Goal: Find specific page/section: Find specific page/section

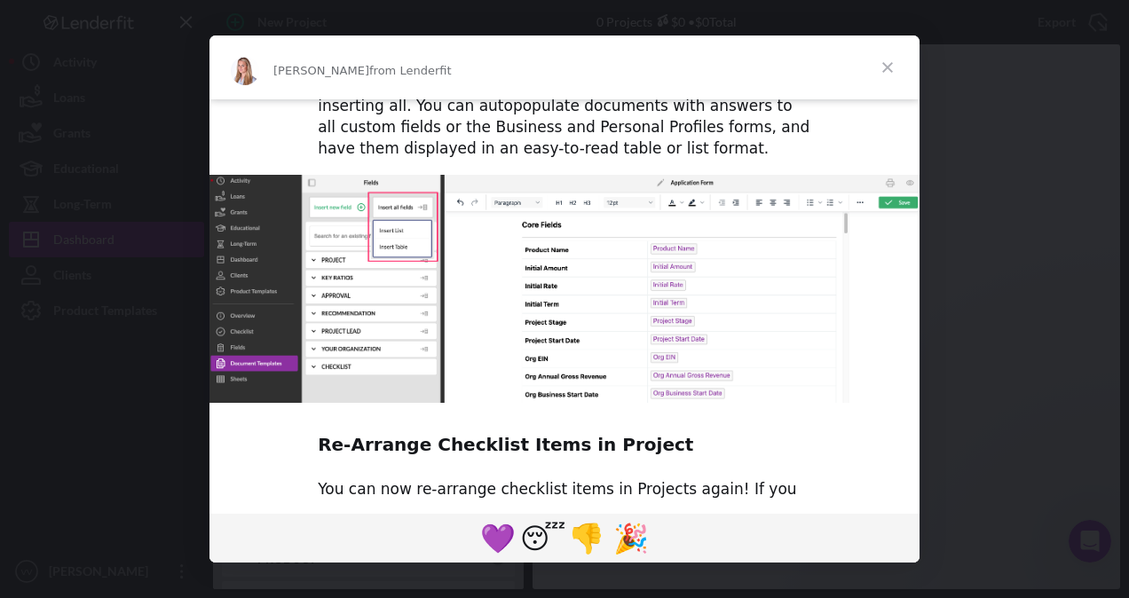
scroll to position [976, 0]
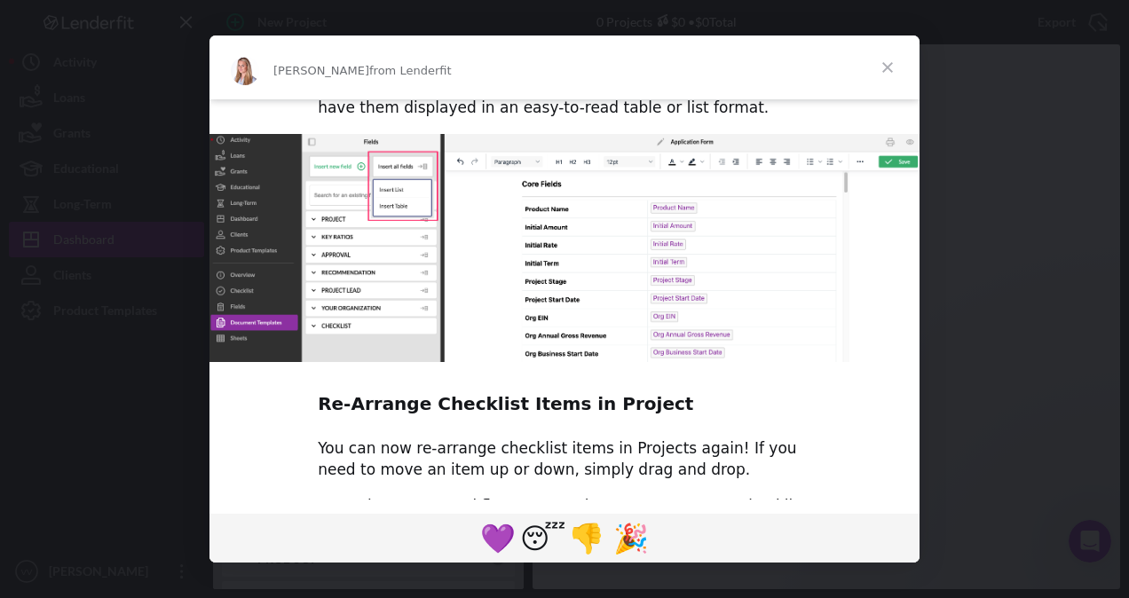
click at [885, 68] on span "Close" at bounding box center [887, 67] width 64 height 64
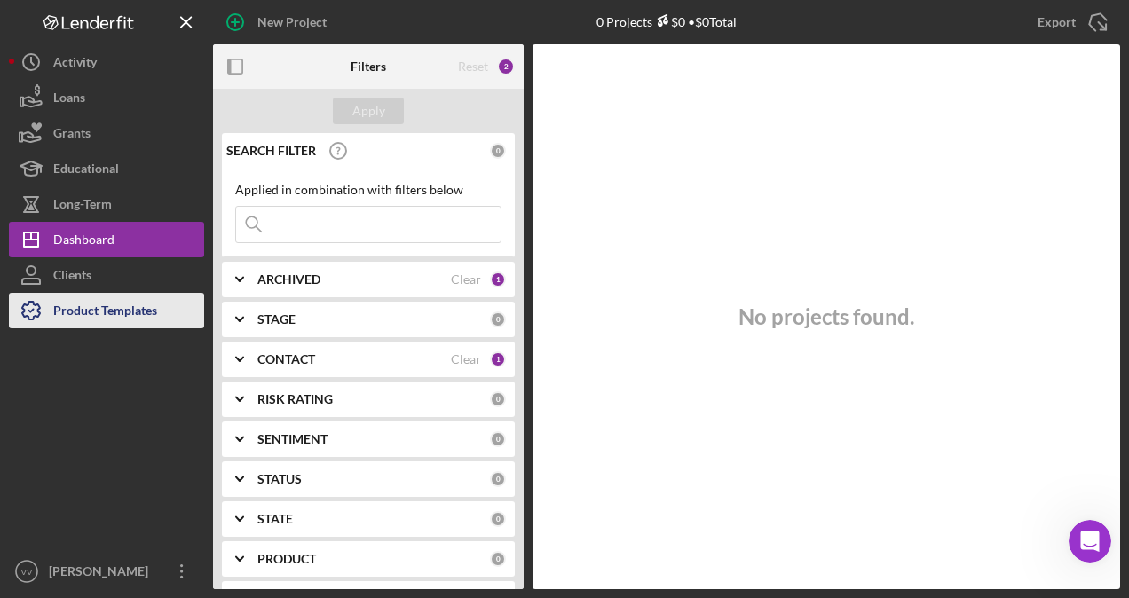
click at [121, 305] on div "Product Templates" at bounding box center [105, 313] width 104 height 40
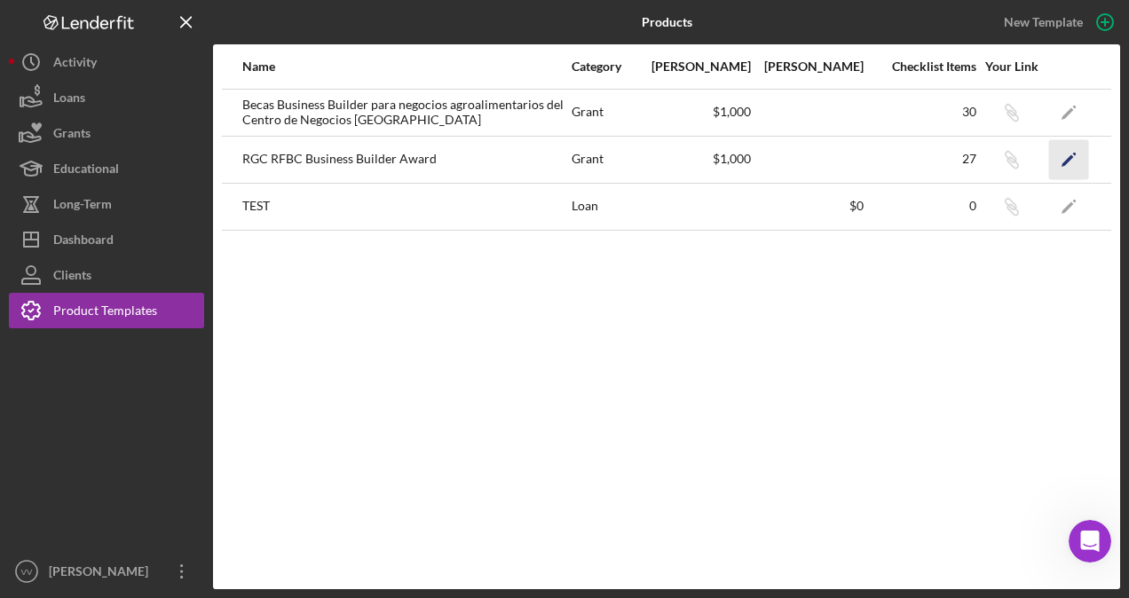
click at [1079, 151] on icon "Icon/Edit" at bounding box center [1069, 159] width 40 height 40
